Goal: Task Accomplishment & Management: Manage account settings

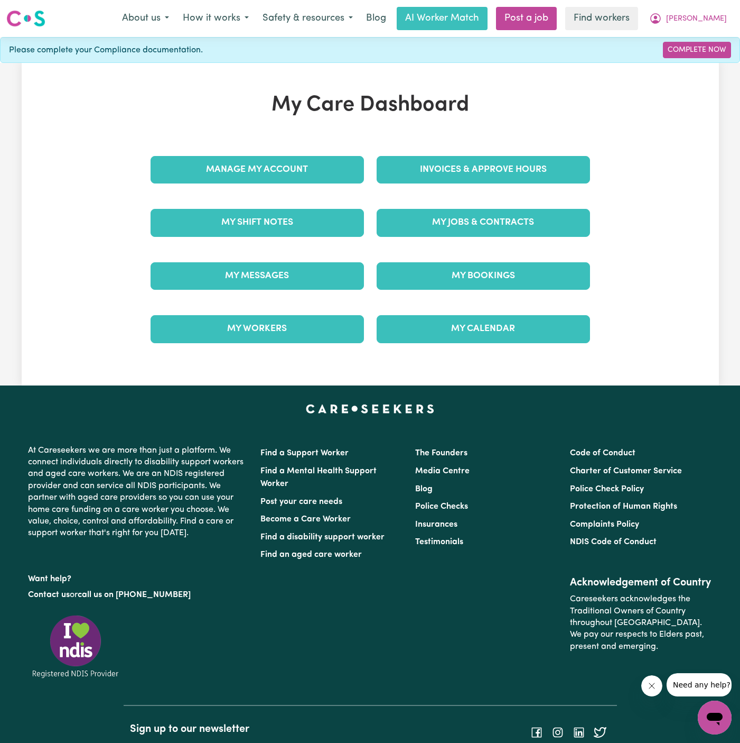
click at [705, 158] on div "My Care Dashboard Manage My Account Invoices & Approve Hours My Shift Notes My …" at bounding box center [371, 223] width 698 height 263
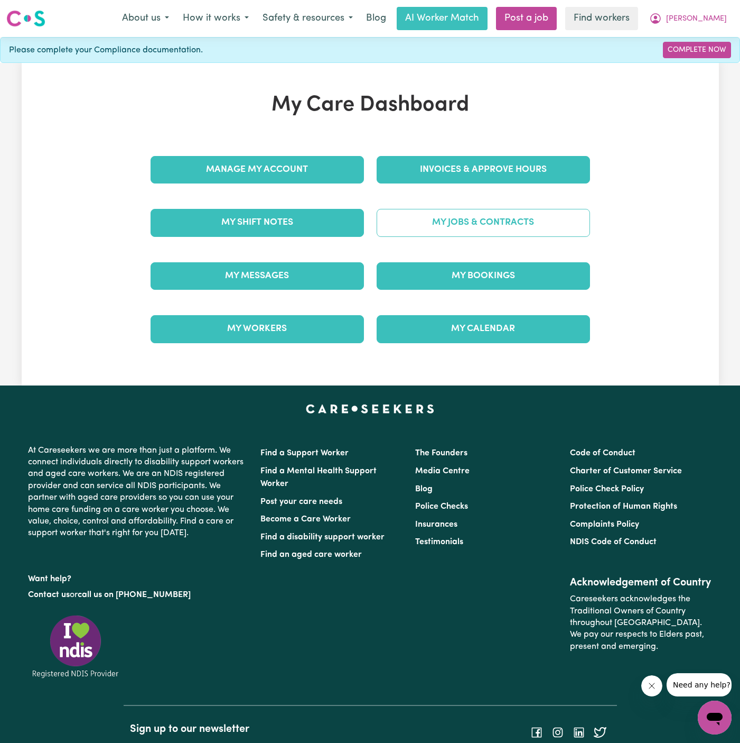
click at [500, 219] on link "My Jobs & Contracts" at bounding box center [484, 222] width 214 height 27
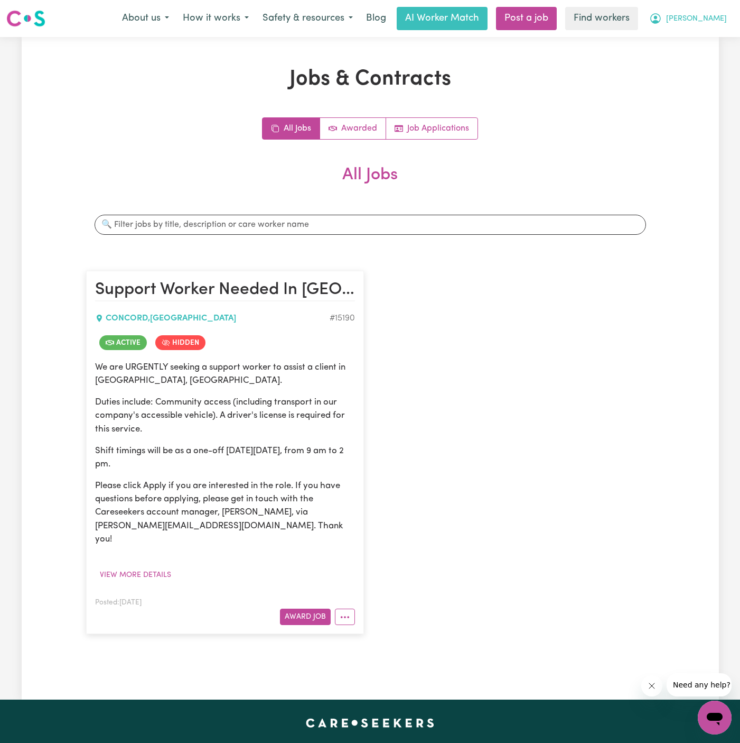
click at [716, 28] on button "[PERSON_NAME]" at bounding box center [688, 18] width 91 height 22
click at [693, 57] on link "Logout" at bounding box center [691, 61] width 83 height 20
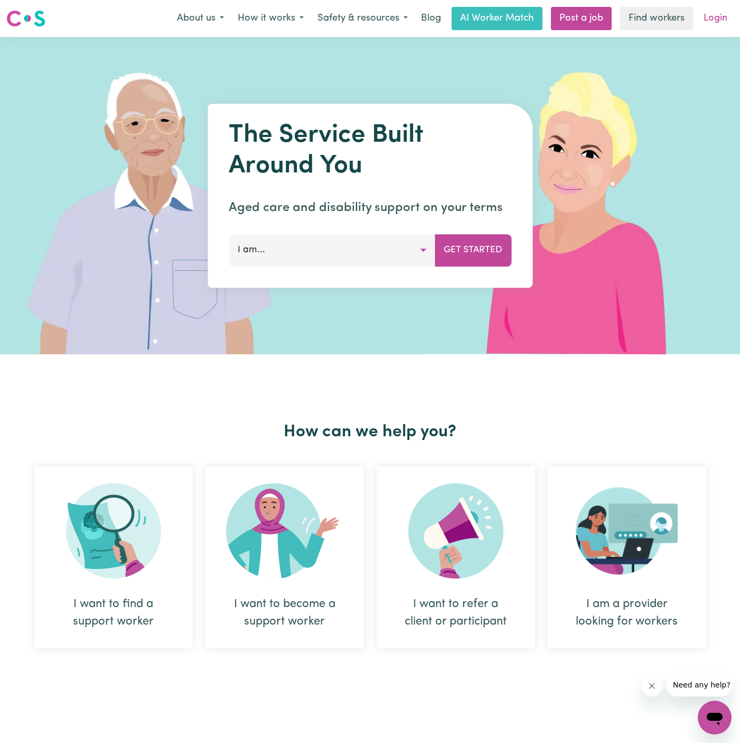
click at [719, 16] on link "Login" at bounding box center [716, 18] width 36 height 23
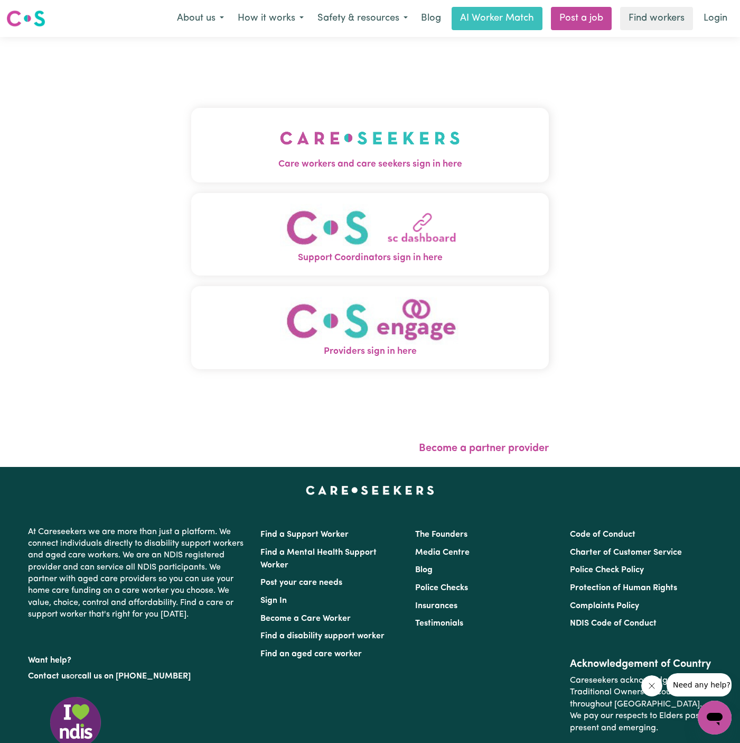
click at [331, 131] on img "Care workers and care seekers sign in here" at bounding box center [370, 137] width 180 height 39
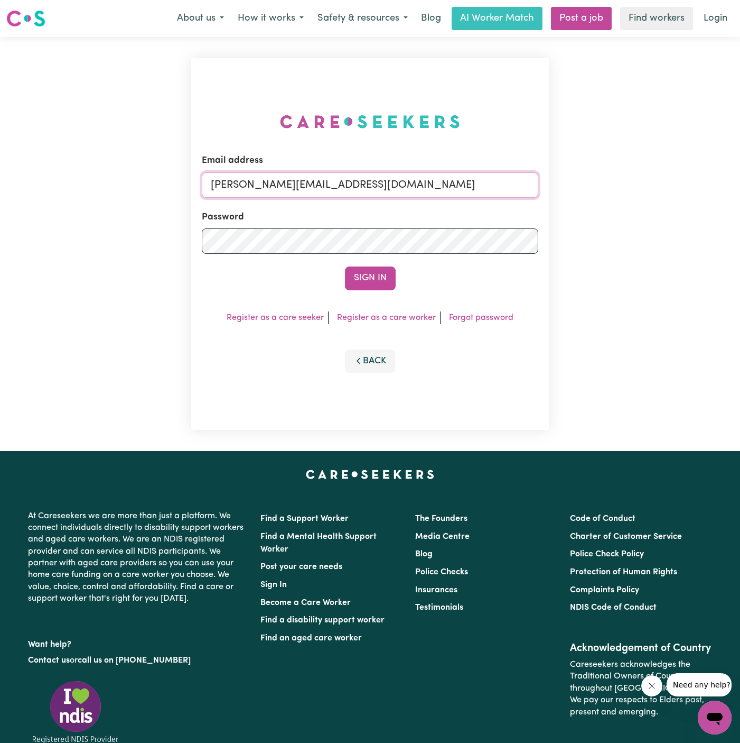
click at [374, 188] on input "[PERSON_NAME][EMAIL_ADDRESS][DOMAIN_NAME]" at bounding box center [370, 184] width 337 height 25
click at [417, 183] on input "[EMAIL_ADDRESS][DOMAIN_NAME]" at bounding box center [370, 184] width 337 height 25
drag, startPoint x: 267, startPoint y: 189, endPoint x: 596, endPoint y: 225, distance: 331.3
click at [596, 225] on div "Email address [EMAIL_ADDRESS][DOMAIN_NAME] Password Sign In Register as a care …" at bounding box center [370, 244] width 740 height 414
type input "[EMAIL_ADDRESS][DOMAIN_NAME]"
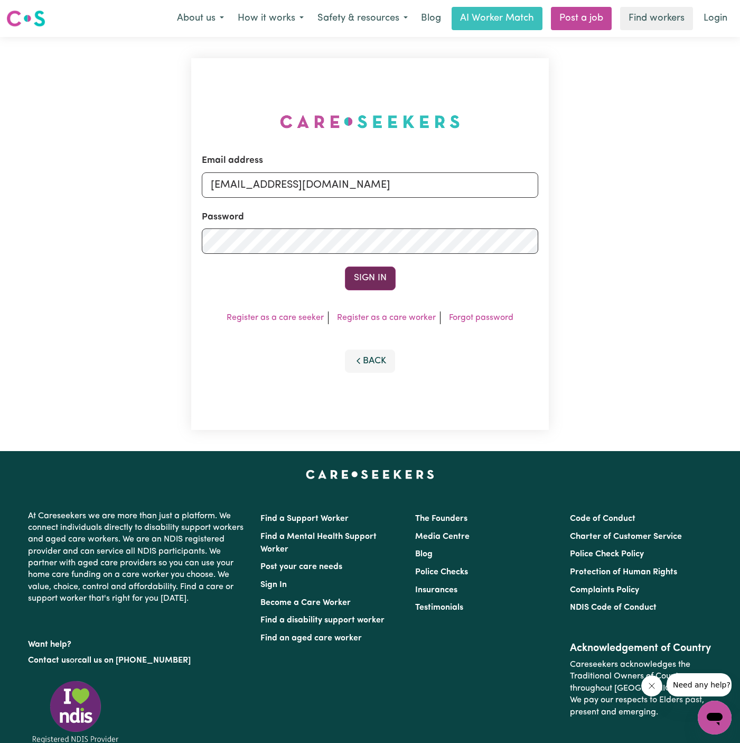
click at [378, 277] on button "Sign In" at bounding box center [370, 277] width 51 height 23
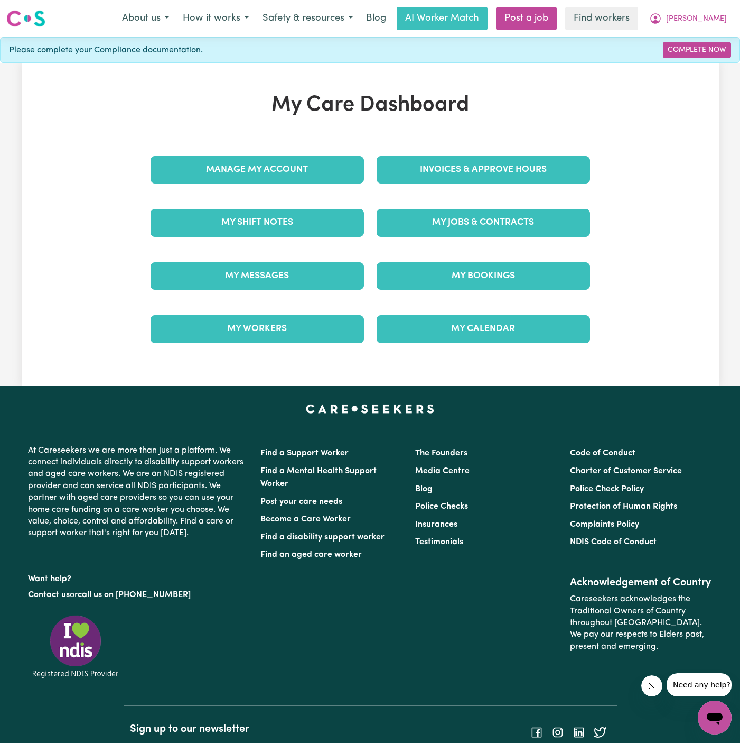
click at [582, 97] on h1 "My Care Dashboard" at bounding box center [370, 104] width 452 height 25
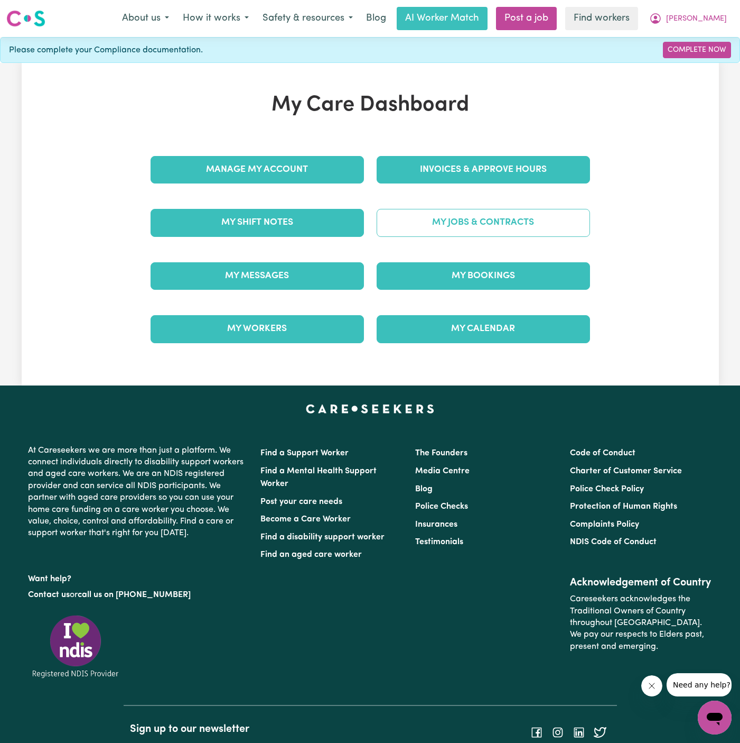
click at [484, 210] on link "My Jobs & Contracts" at bounding box center [484, 222] width 214 height 27
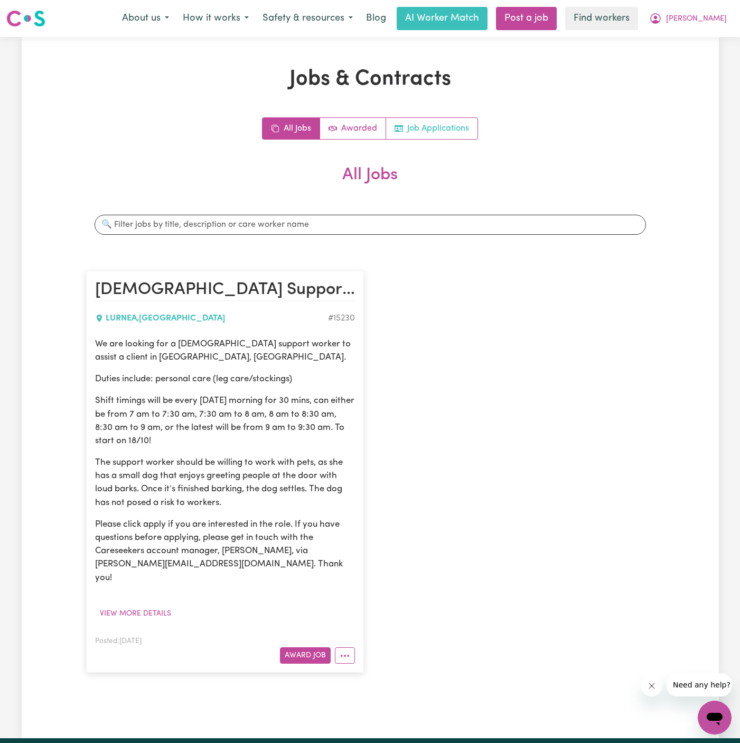
click at [449, 128] on link "Job Applications" at bounding box center [431, 128] width 91 height 21
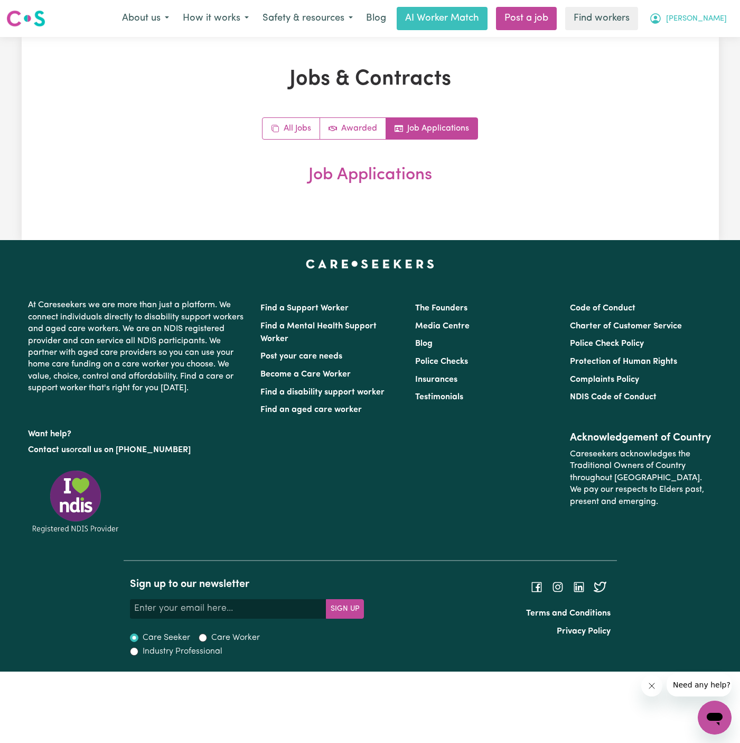
click at [713, 17] on span "[PERSON_NAME]" at bounding box center [696, 19] width 61 height 12
click at [713, 29] on div "About us How it works Safety & resources Blog AI Worker Match Post a job Find w…" at bounding box center [424, 18] width 619 height 23
click at [719, 17] on span "[PERSON_NAME]" at bounding box center [696, 19] width 61 height 12
click at [719, 41] on link "My Dashboard" at bounding box center [691, 41] width 83 height 20
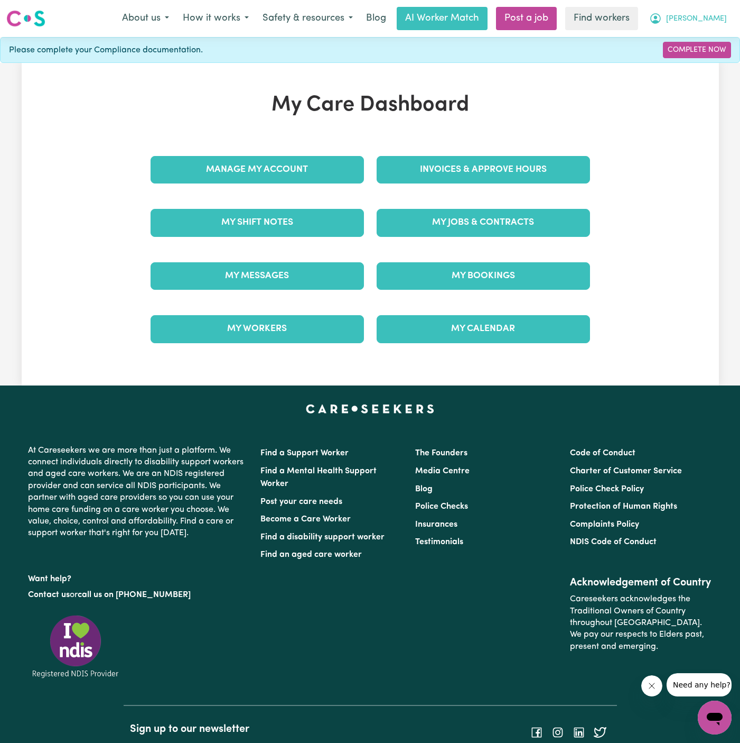
click at [721, 17] on span "[PERSON_NAME]" at bounding box center [696, 19] width 61 height 12
click at [716, 58] on link "Logout" at bounding box center [691, 61] width 83 height 20
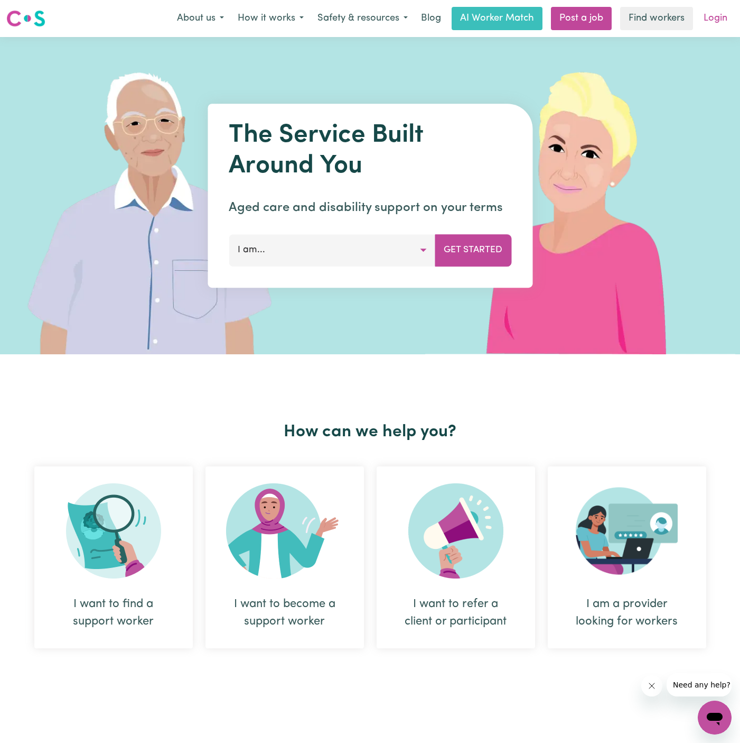
click at [718, 7] on link "Login" at bounding box center [716, 18] width 36 height 23
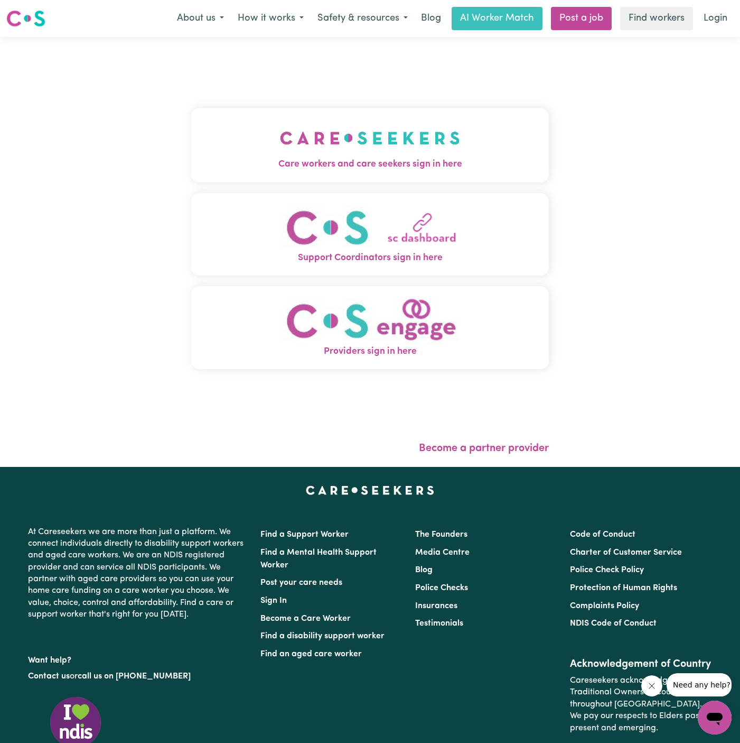
click at [401, 133] on img "Care workers and care seekers sign in here" at bounding box center [370, 137] width 180 height 39
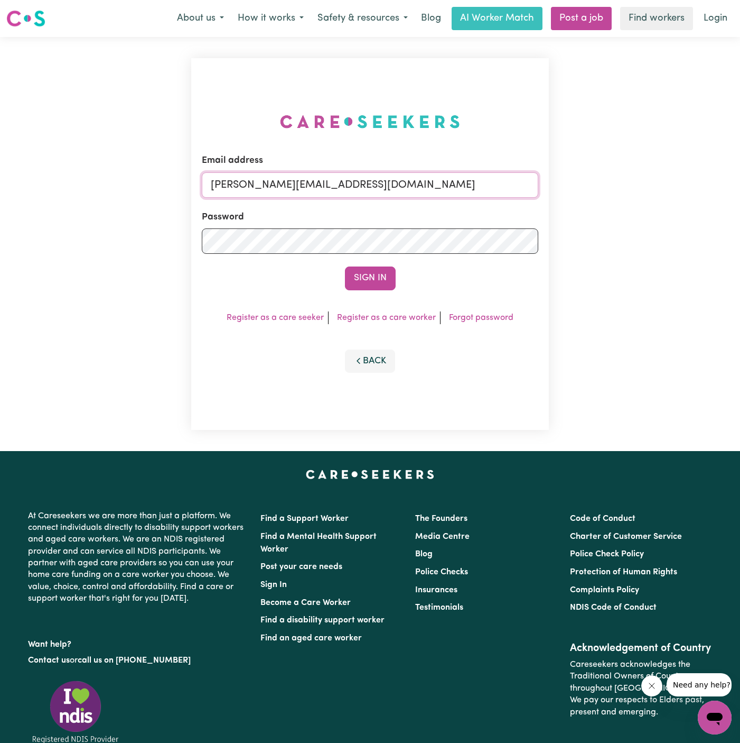
click at [465, 174] on input "[PERSON_NAME][EMAIL_ADDRESS][DOMAIN_NAME]" at bounding box center [370, 184] width 337 height 25
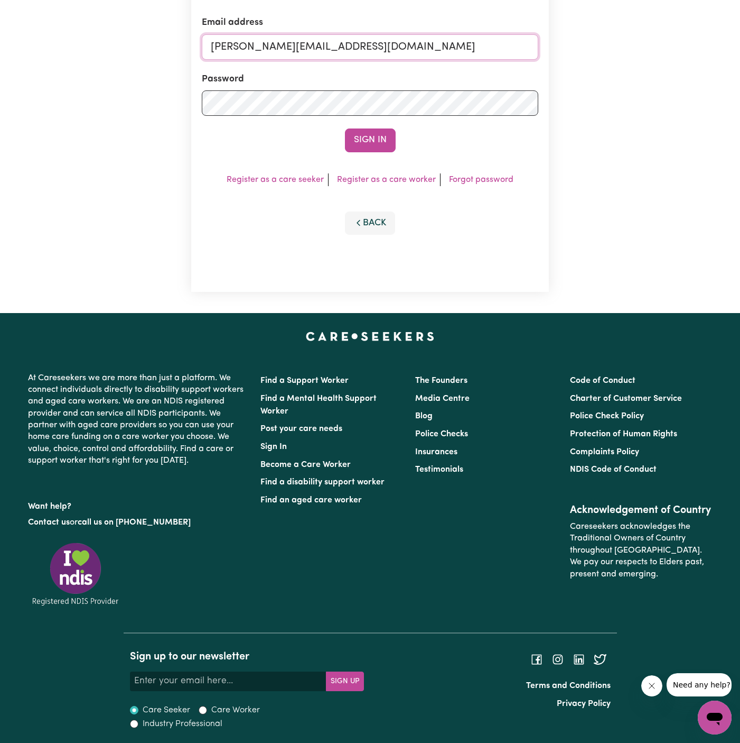
click at [379, 45] on input "[PERSON_NAME][EMAIL_ADDRESS][DOMAIN_NAME]" at bounding box center [370, 46] width 337 height 25
drag, startPoint x: 266, startPoint y: 46, endPoint x: 664, endPoint y: 79, distance: 399.9
click at [664, 79] on div "Email address [EMAIL_ADDRESS][DOMAIN_NAME] Password Sign In Register as a care …" at bounding box center [370, 106] width 740 height 414
type input "[EMAIL_ADDRESS][DOMAIN_NAME]"
click at [387, 144] on button "Sign In" at bounding box center [370, 139] width 51 height 23
